Goal: Information Seeking & Learning: Learn about a topic

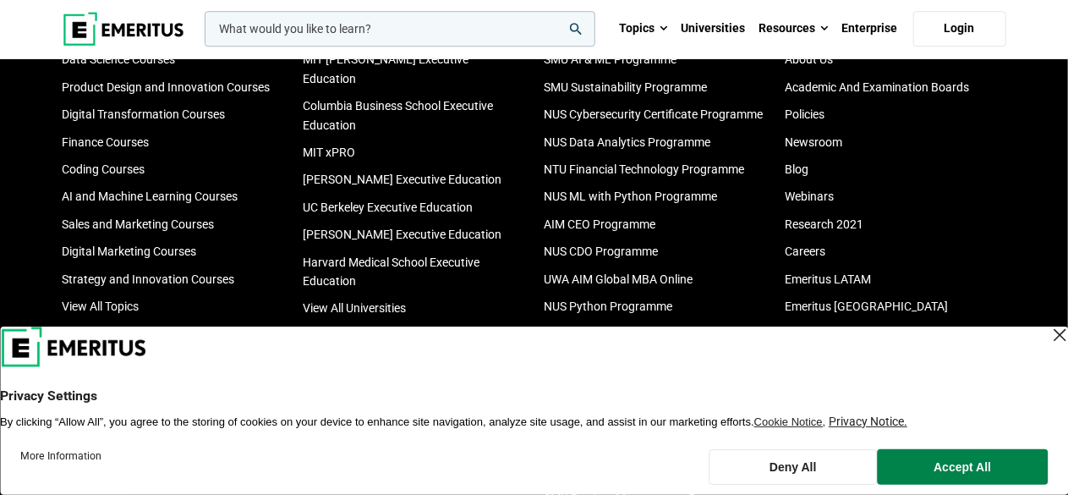
scroll to position [5575, 0]
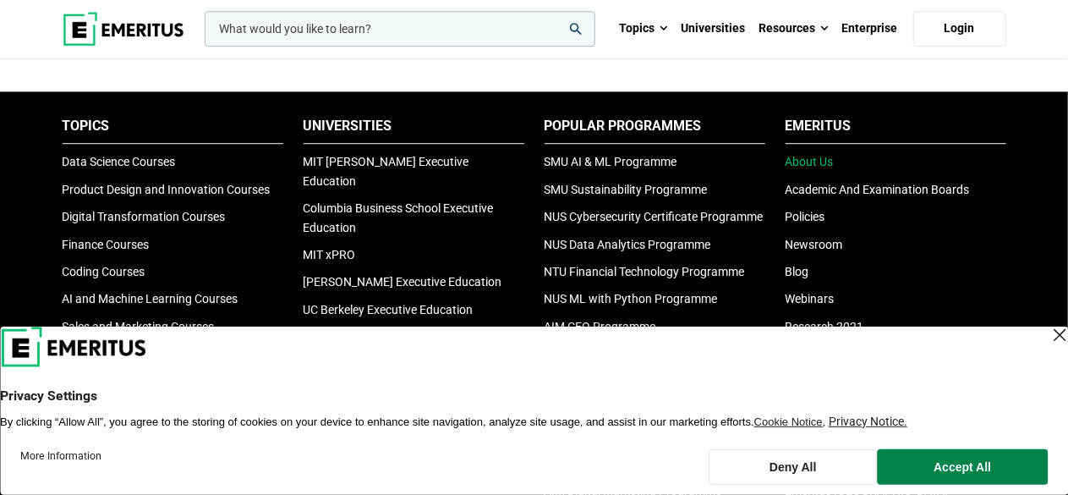
click at [817, 163] on link "About Us" at bounding box center [810, 162] width 48 height 14
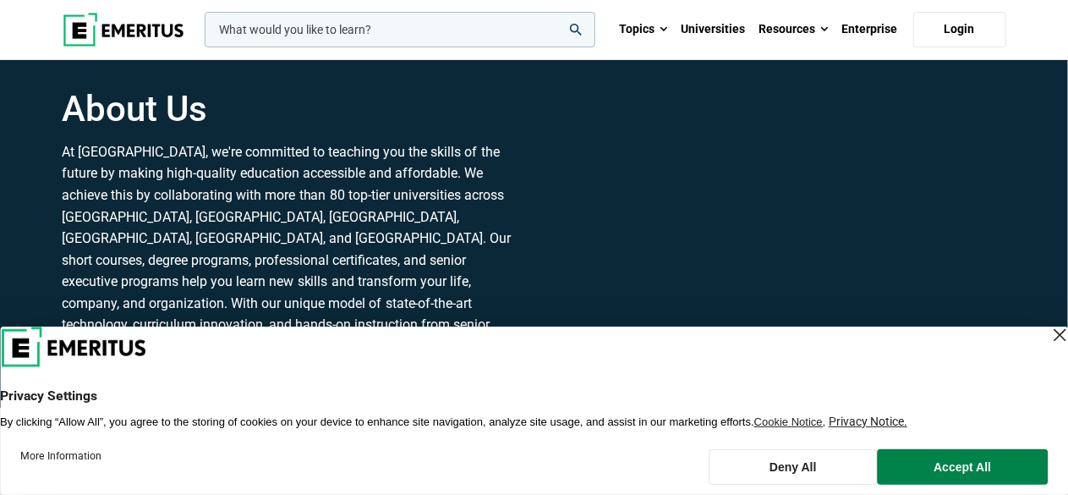
click at [1048, 339] on div "Close Layer" at bounding box center [1060, 335] width 24 height 24
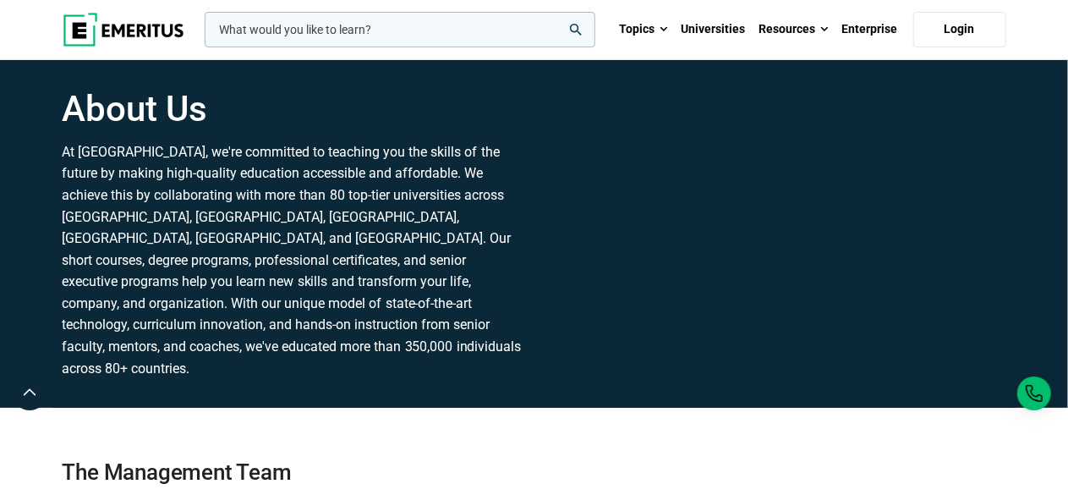
click at [436, 239] on p "At Emeritus, we're committed to teaching you the skills of the future by making…" at bounding box center [294, 260] width 462 height 238
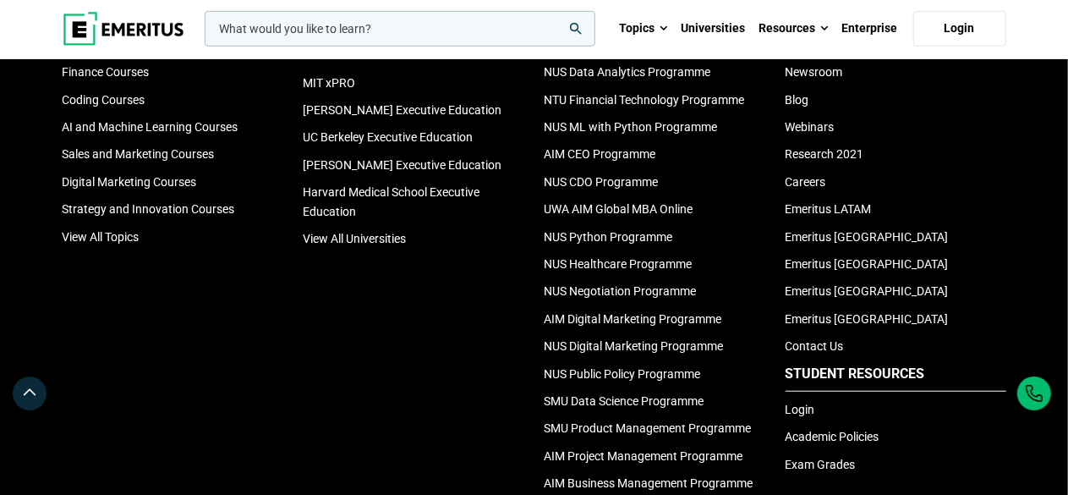
scroll to position [3721, 0]
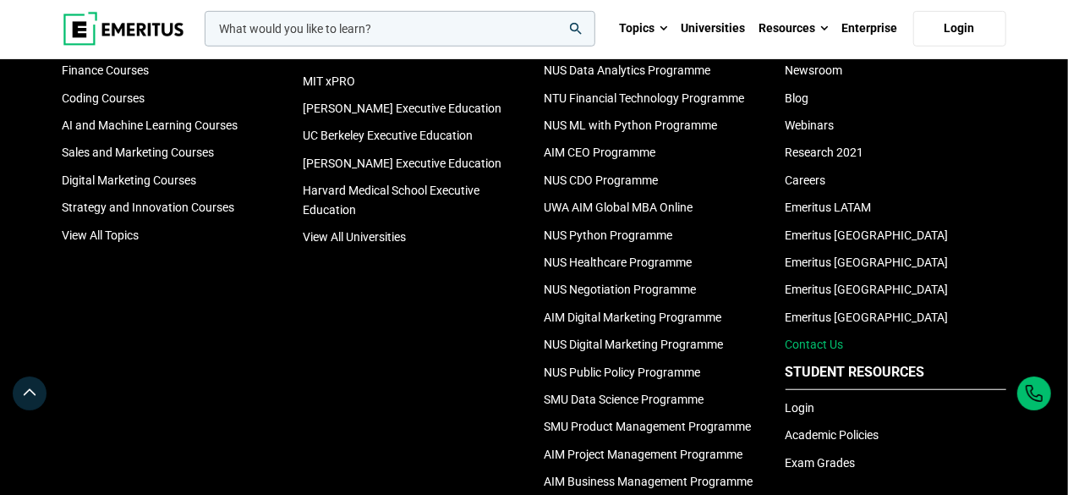
click at [827, 337] on link "Contact Us" at bounding box center [815, 344] width 58 height 14
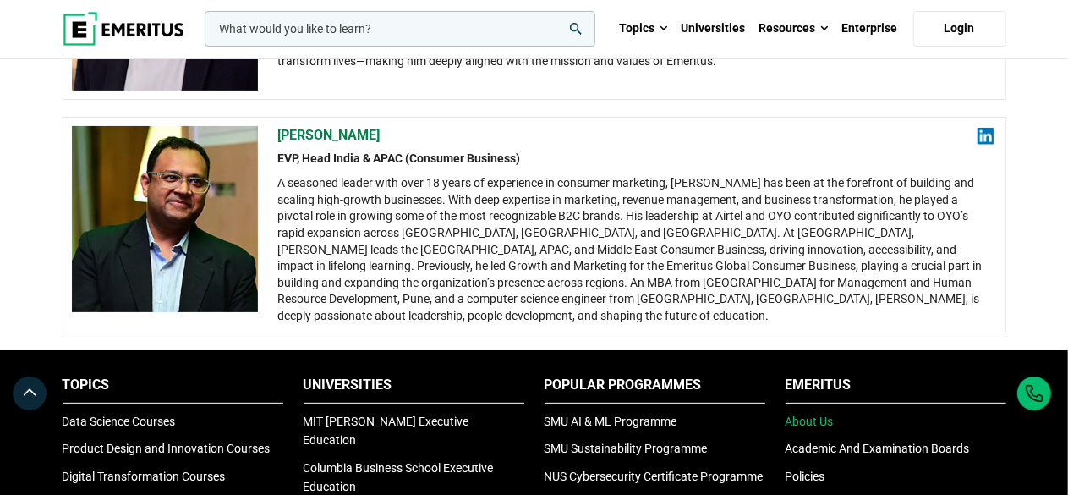
click at [809, 414] on link "About Us" at bounding box center [810, 421] width 48 height 14
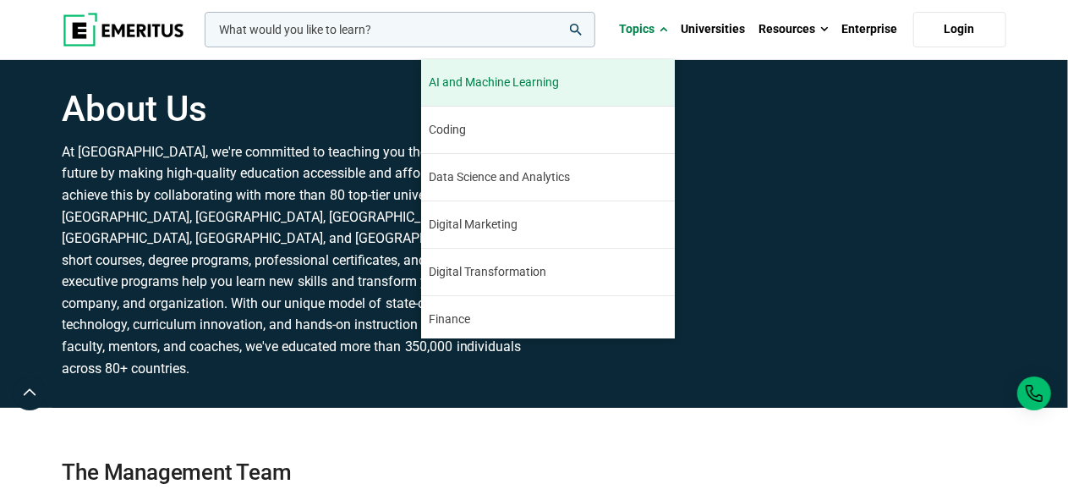
click at [505, 83] on span "AI and Machine Learning" at bounding box center [495, 83] width 130 height 18
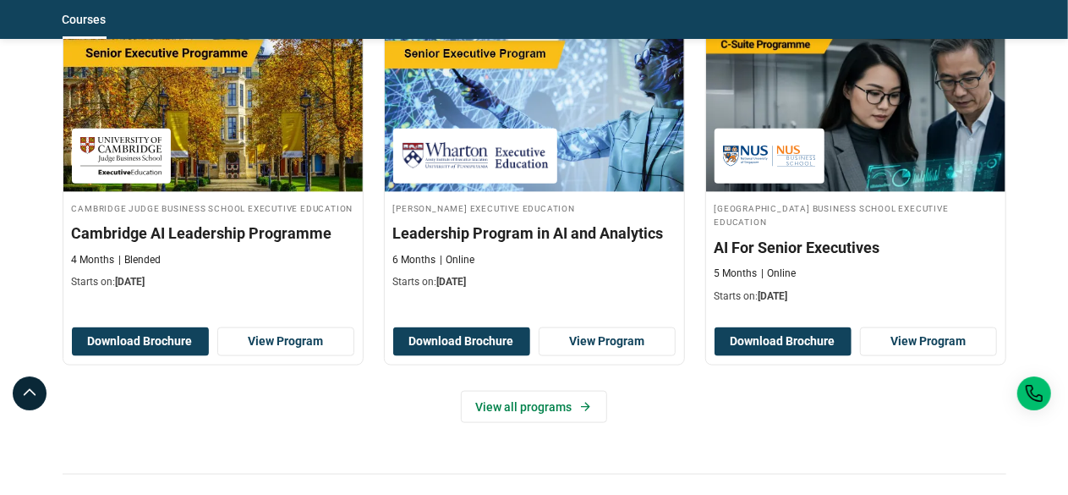
scroll to position [947, 0]
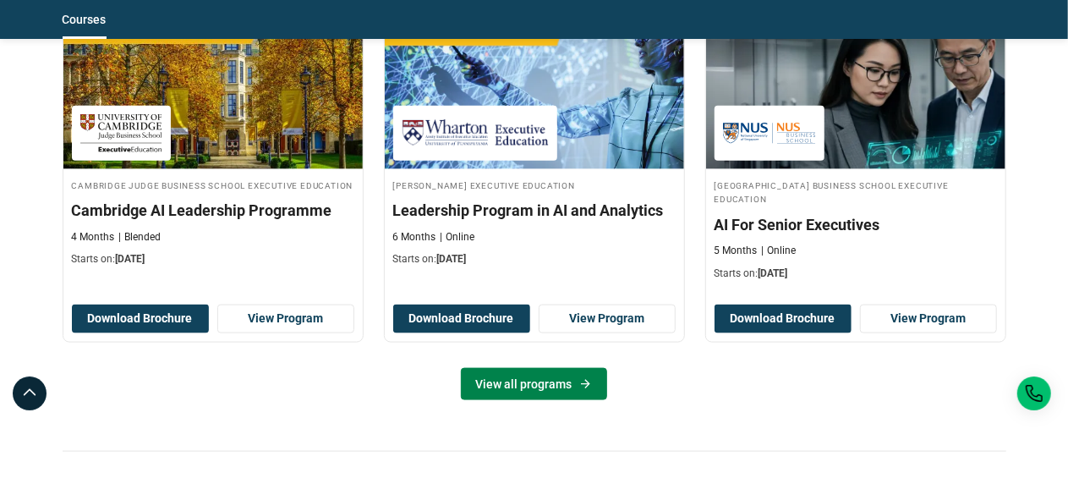
click at [508, 388] on link "View all programs" at bounding box center [534, 384] width 146 height 32
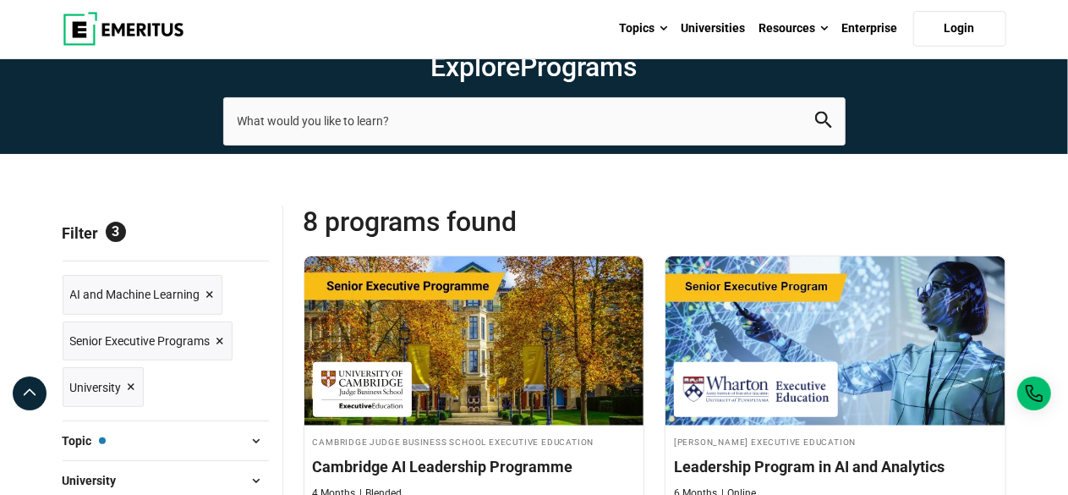
scroll to position [54, 0]
